Goal: Transaction & Acquisition: Purchase product/service

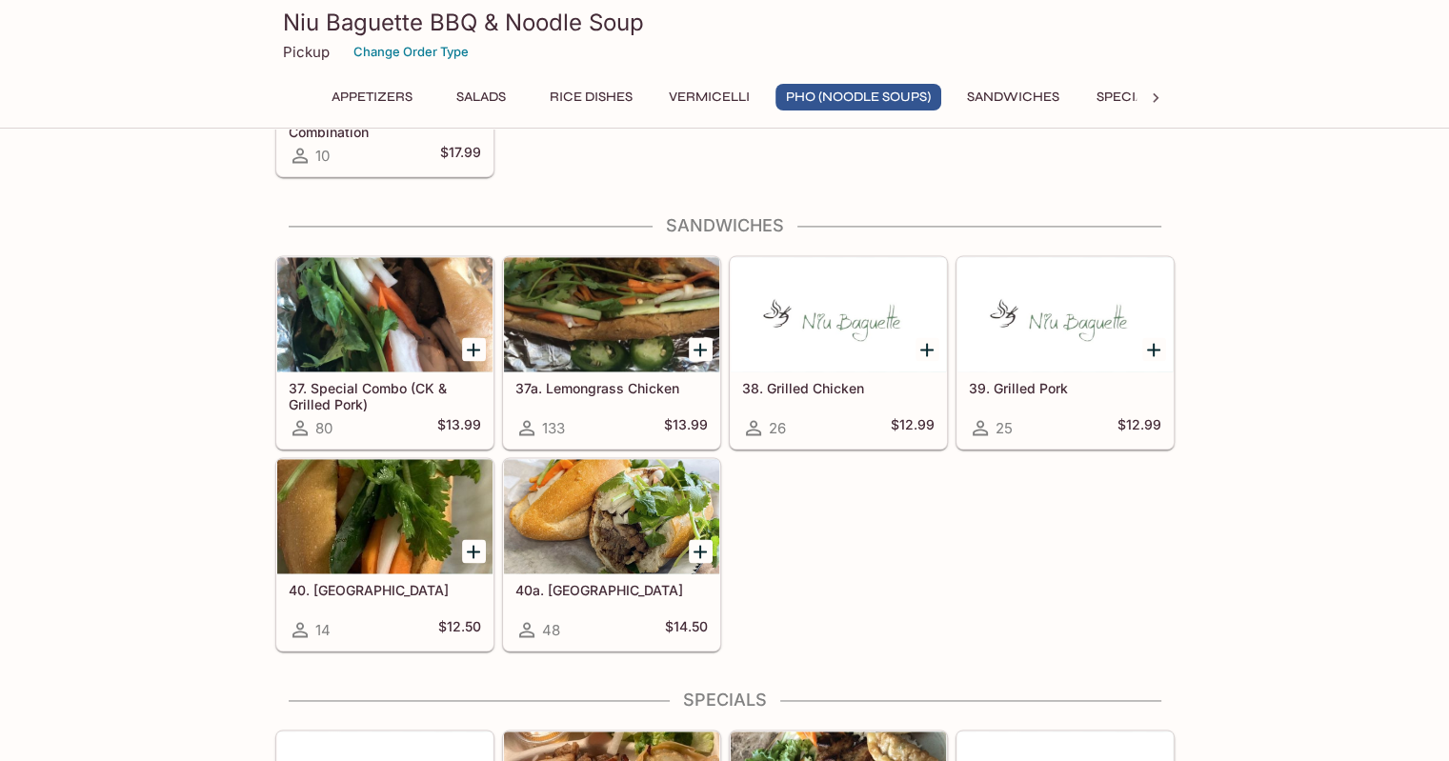
scroll to position [2719, 0]
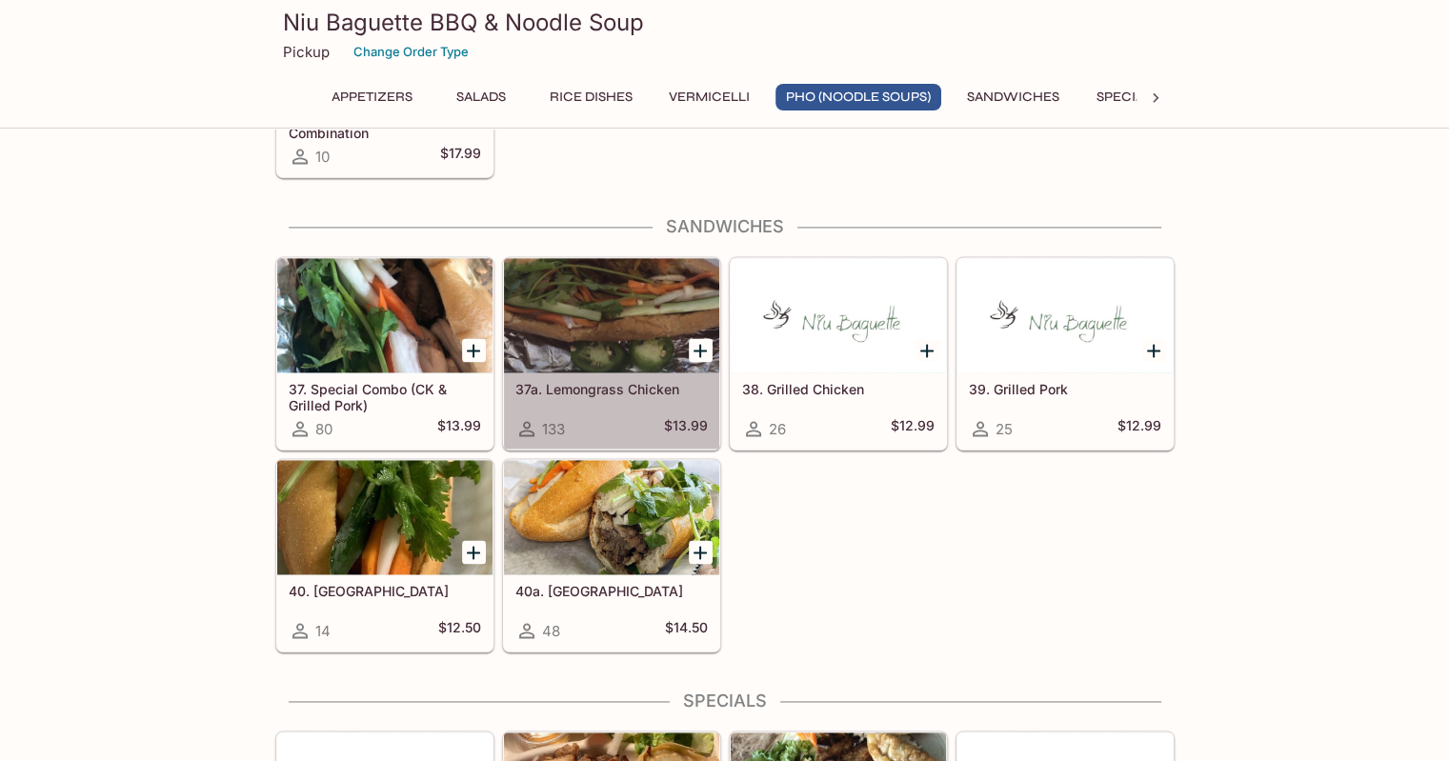
click at [600, 381] on h5 "37a. Lemongrass Chicken" at bounding box center [611, 389] width 192 height 16
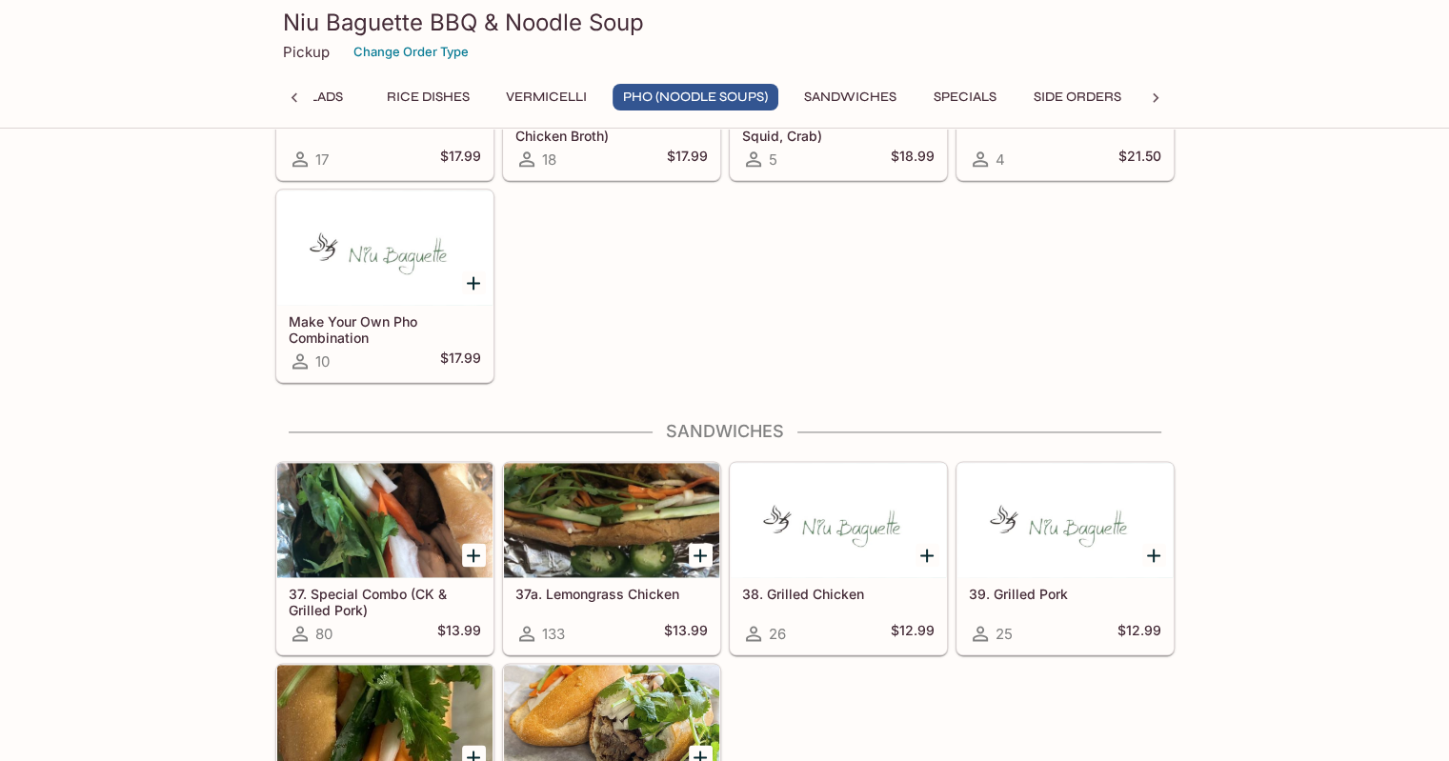
scroll to position [2710, 0]
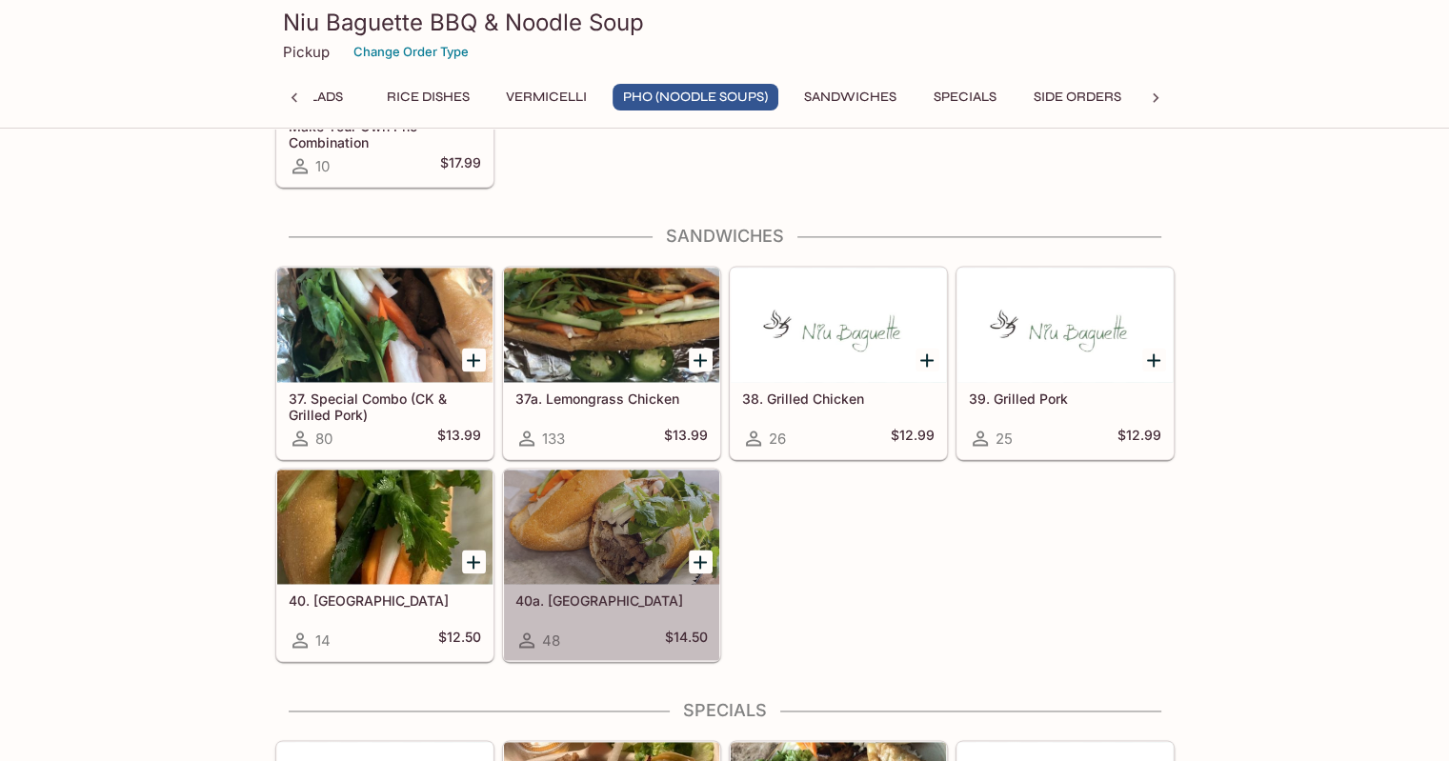
click at [590, 605] on div "40a. Brisket 48 $14.50" at bounding box center [611, 622] width 215 height 76
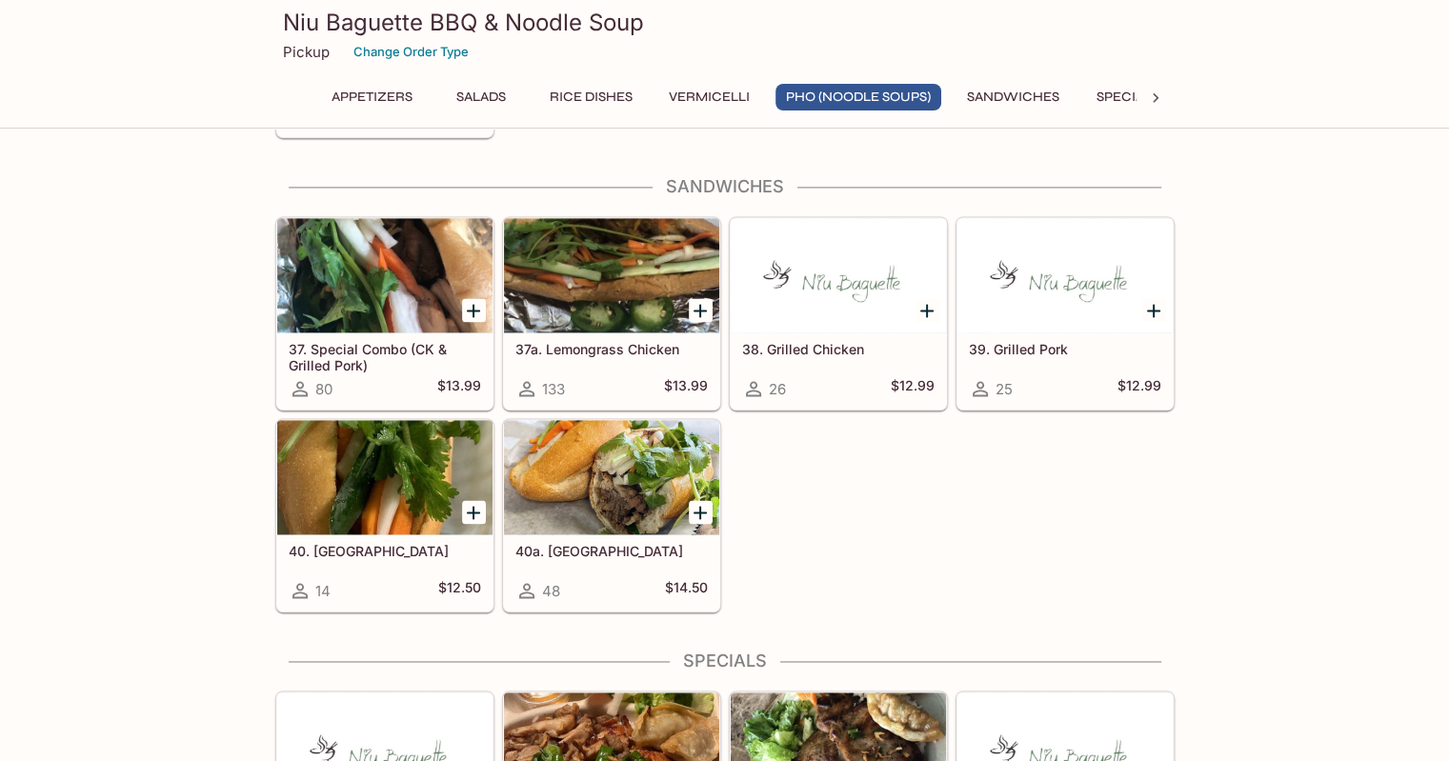
scroll to position [2762, 0]
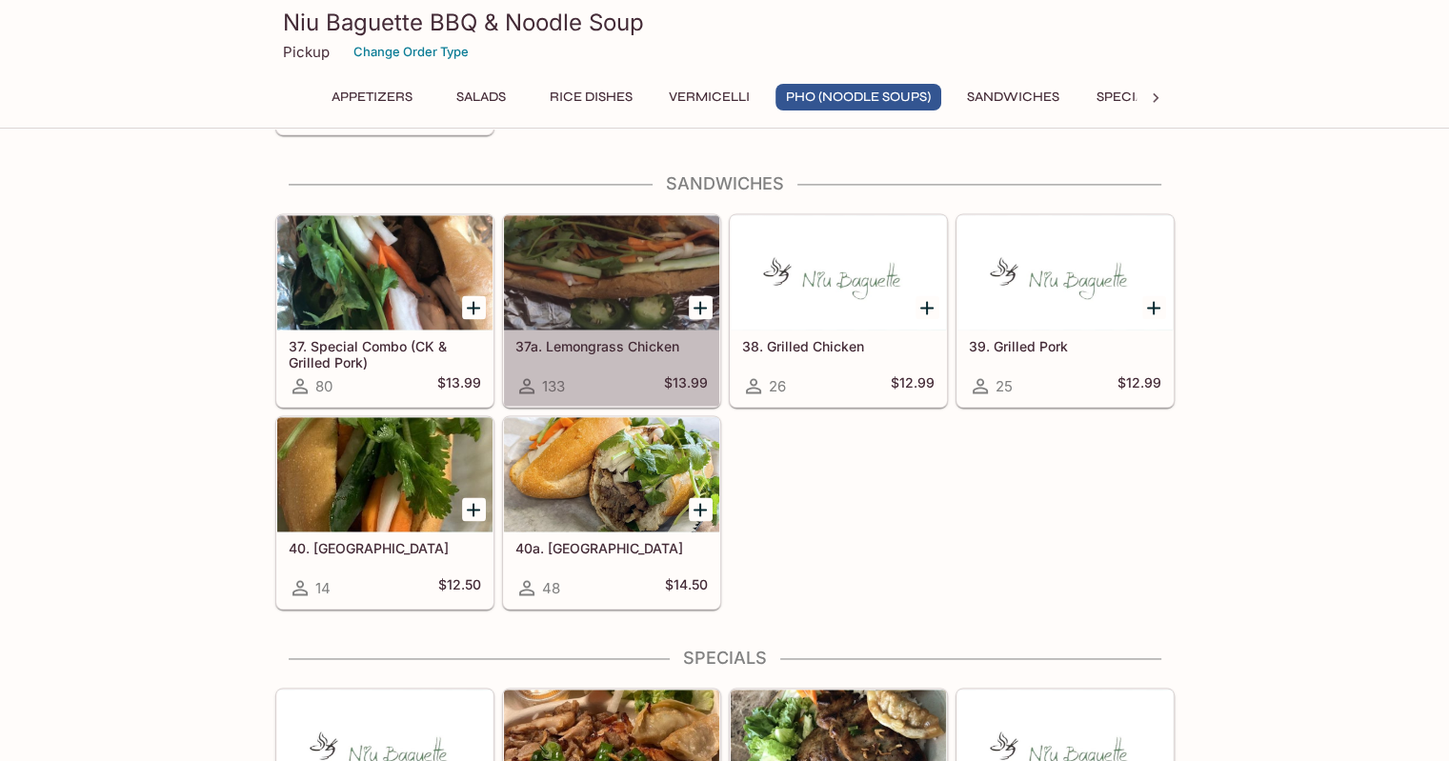
click at [587, 338] on h5 "37a. Lemongrass Chicken" at bounding box center [611, 346] width 192 height 16
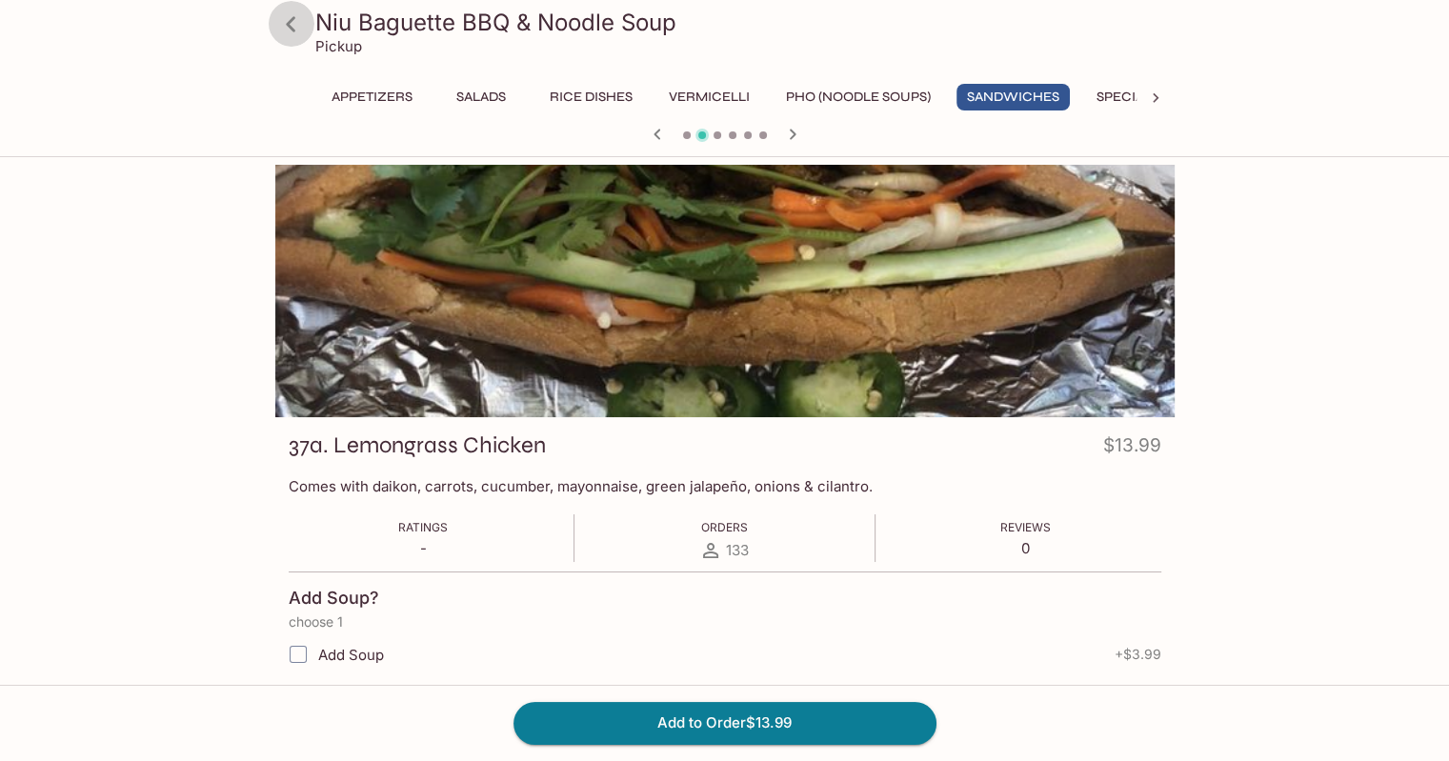
click at [289, 24] on icon at bounding box center [291, 23] width 10 height 15
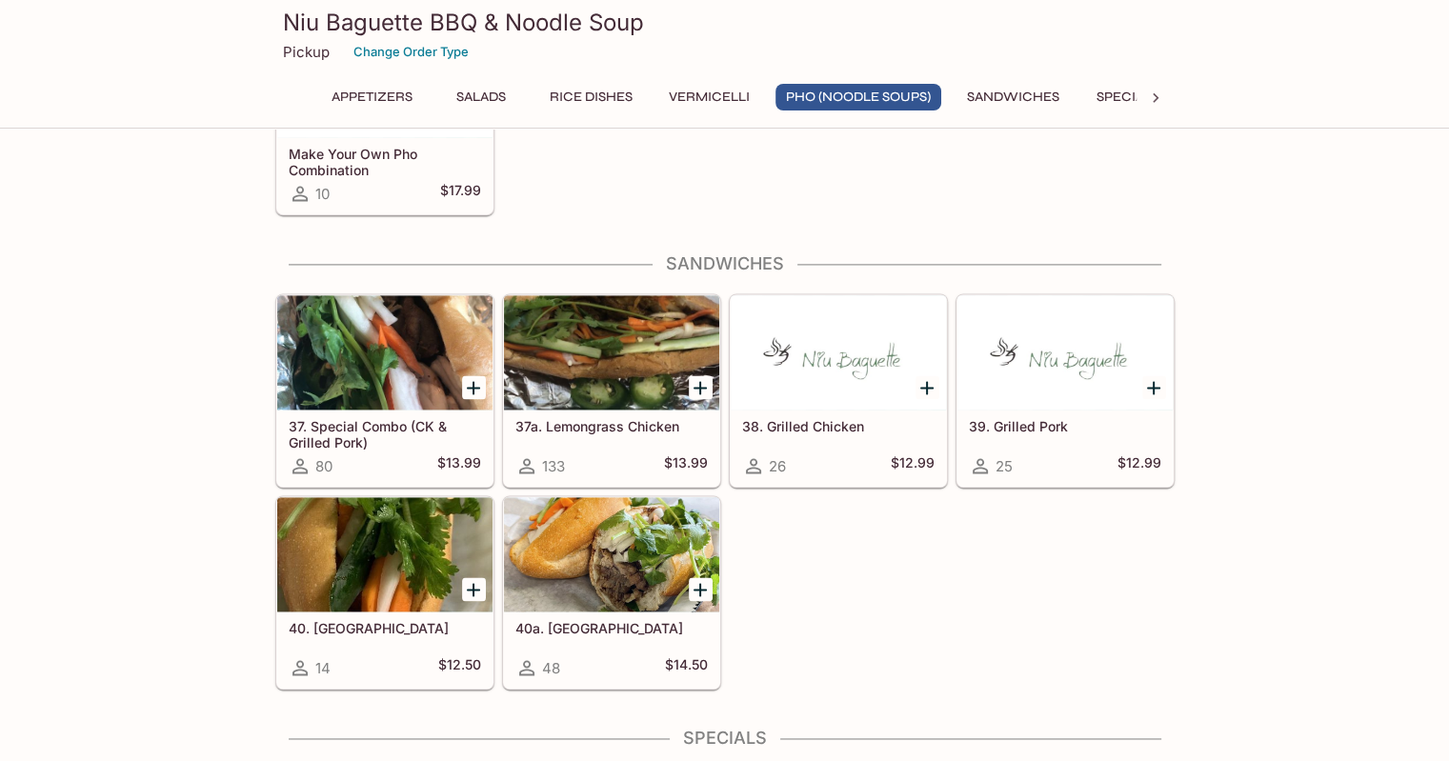
scroll to position [2681, 0]
click at [1015, 89] on button "Sandwiches" at bounding box center [1012, 97] width 113 height 27
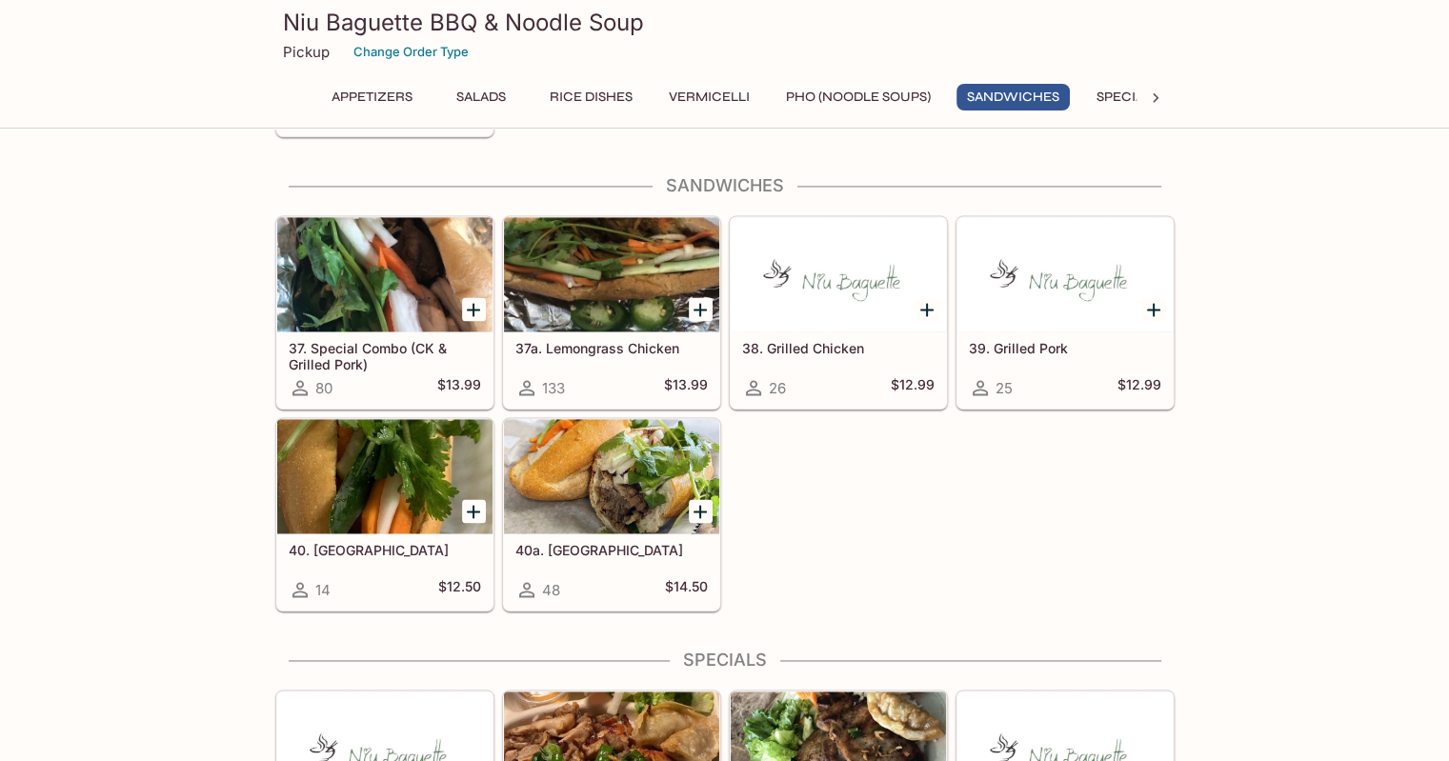
scroll to position [2764, 0]
